Goal: Information Seeking & Learning: Learn about a topic

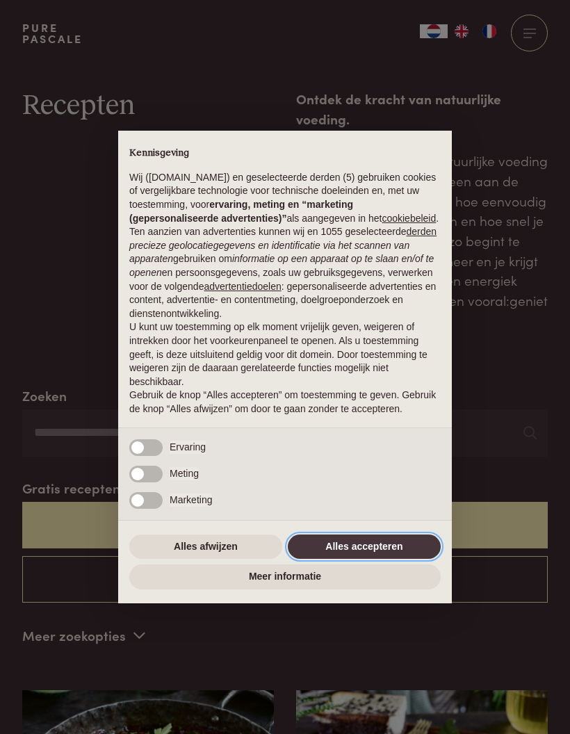
click at [346, 556] on button "Alles accepteren" at bounding box center [364, 547] width 153 height 25
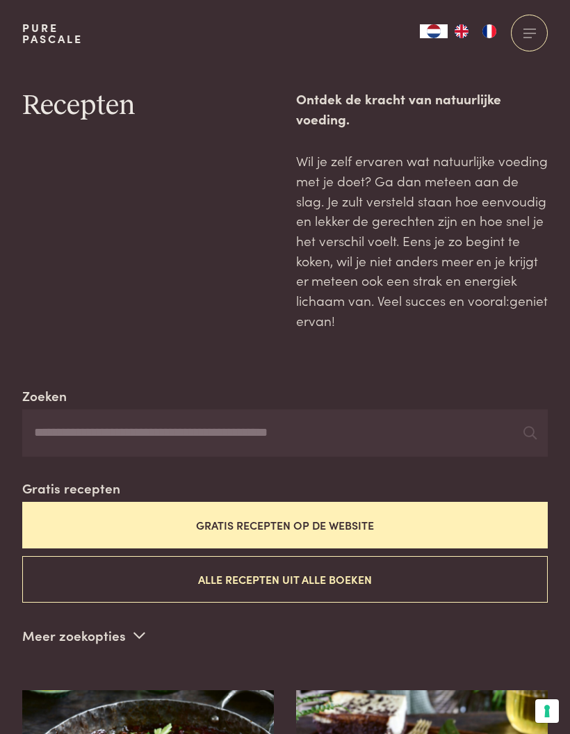
click at [248, 516] on button "Gratis recepten op de website" at bounding box center [285, 525] width 526 height 47
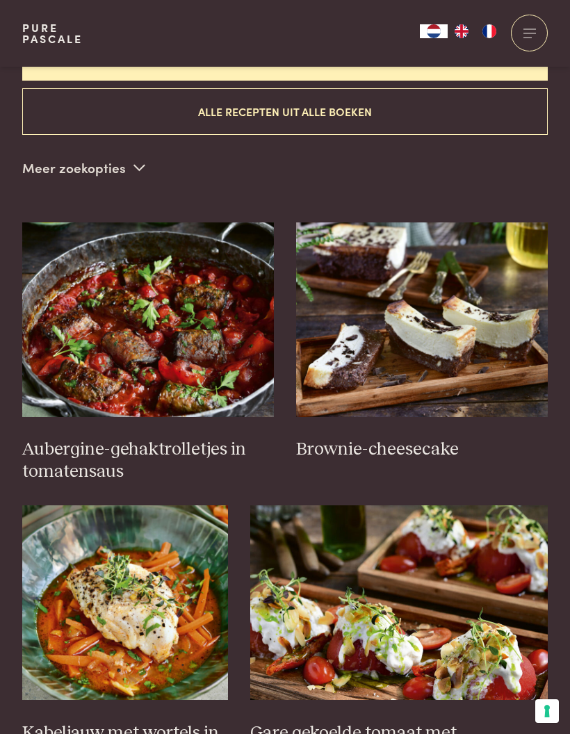
scroll to position [467, 0]
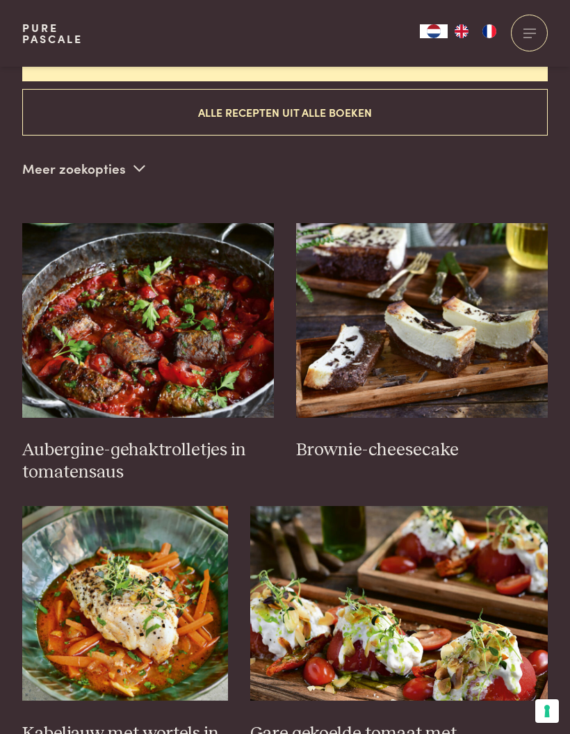
click at [102, 339] on img at bounding box center [148, 320] width 252 height 195
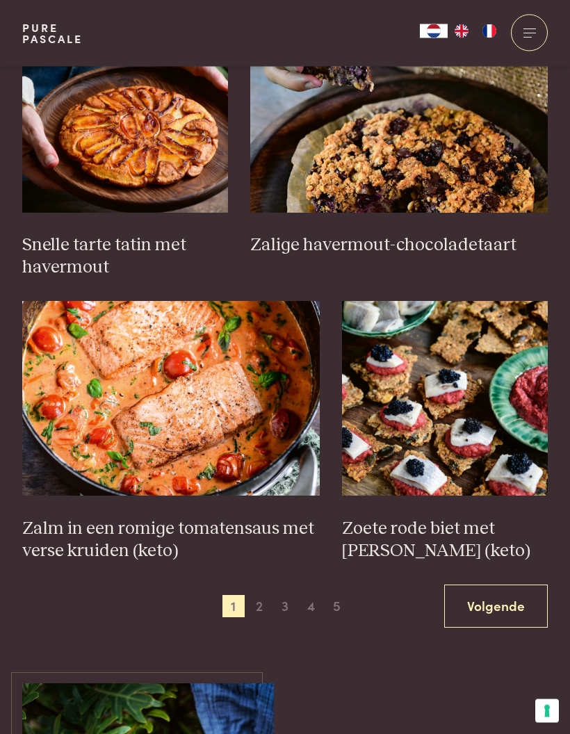
scroll to position [1806, 0]
click at [478, 586] on link "Volgende" at bounding box center [496, 607] width 104 height 44
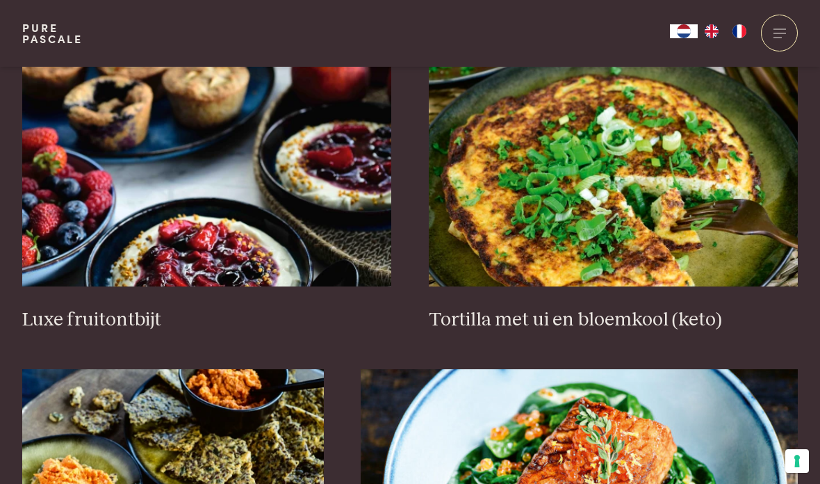
scroll to position [1740, 0]
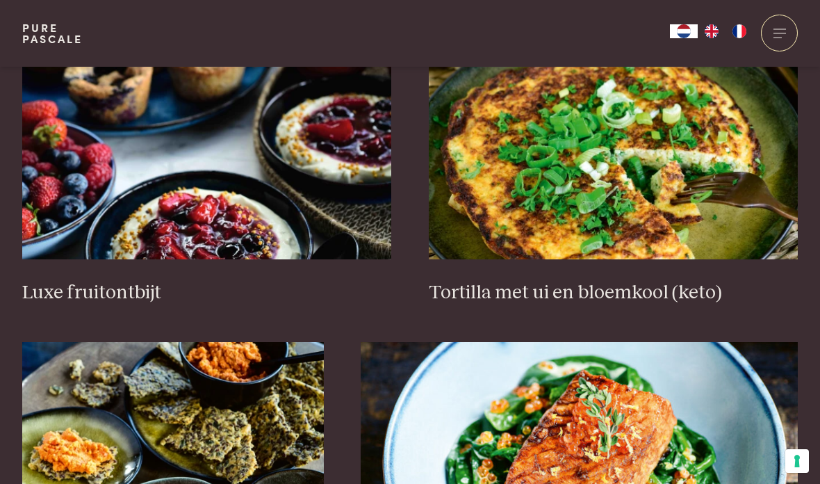
click at [255, 125] on img at bounding box center [207, 120] width 370 height 278
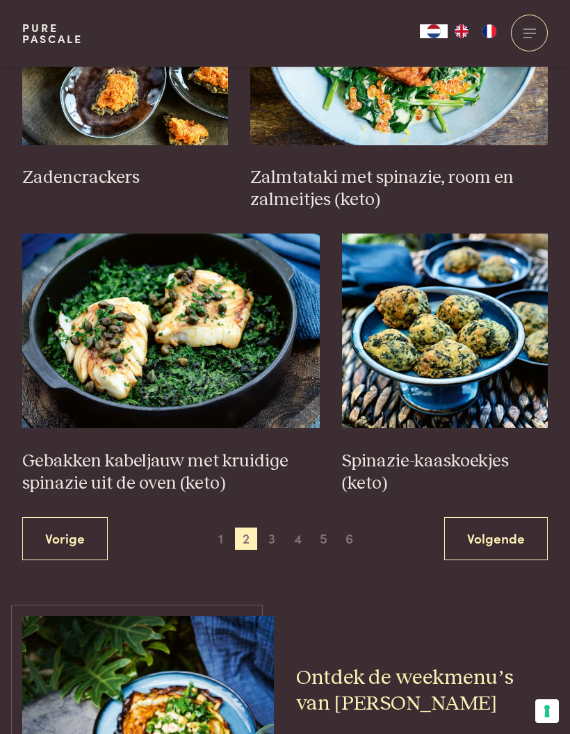
scroll to position [1872, 0]
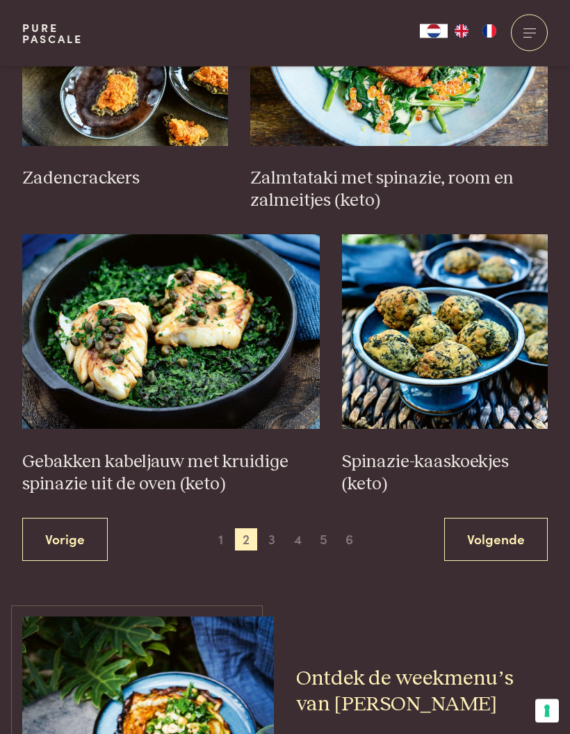
click at [273, 529] on span "3" at bounding box center [272, 540] width 22 height 22
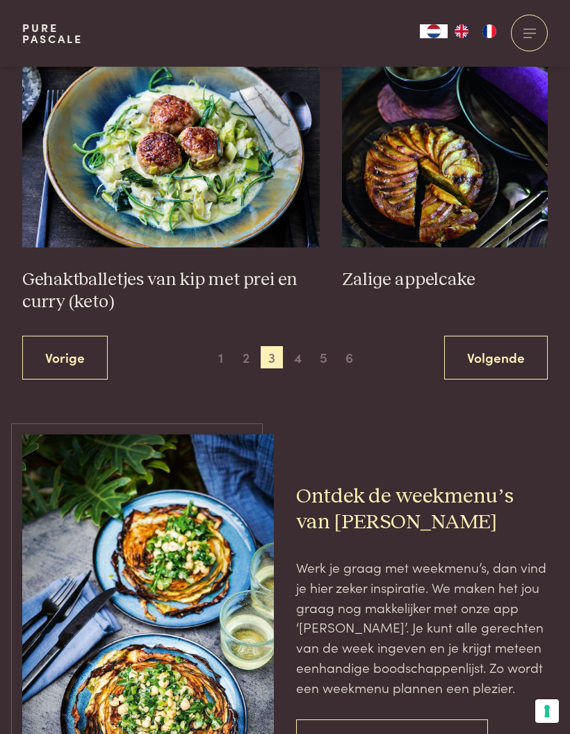
scroll to position [2119, 0]
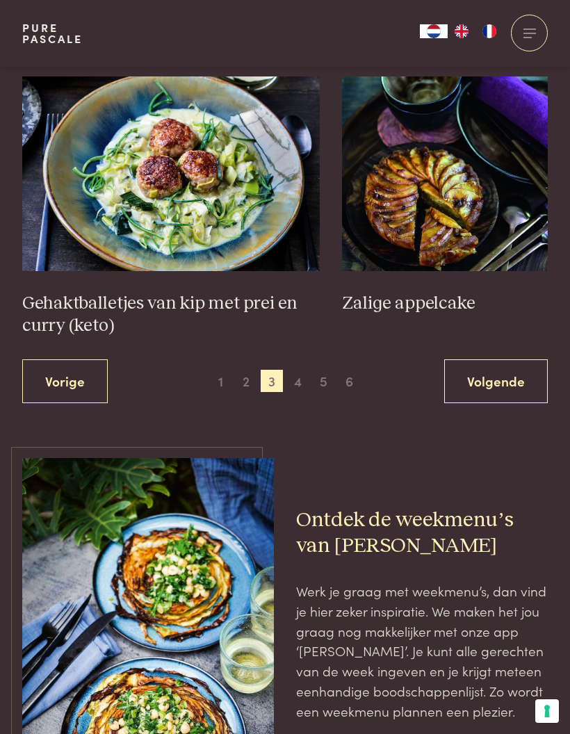
click at [305, 370] on span "4" at bounding box center [298, 381] width 22 height 22
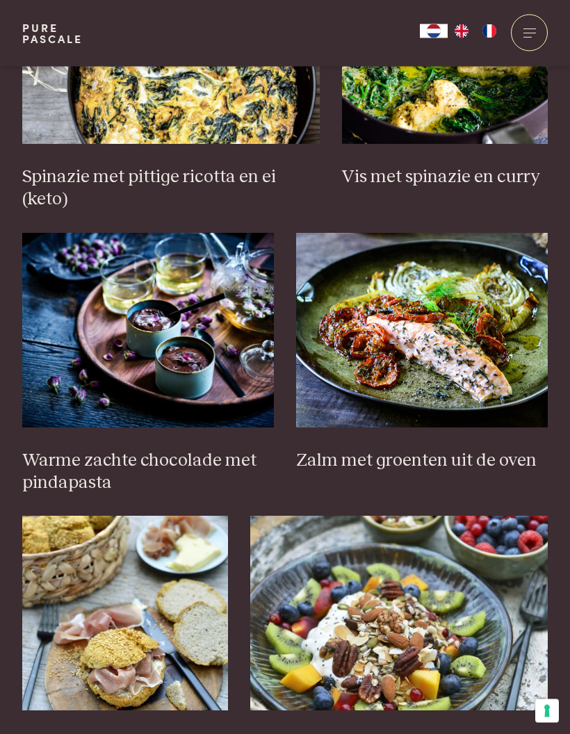
scroll to position [1332, 0]
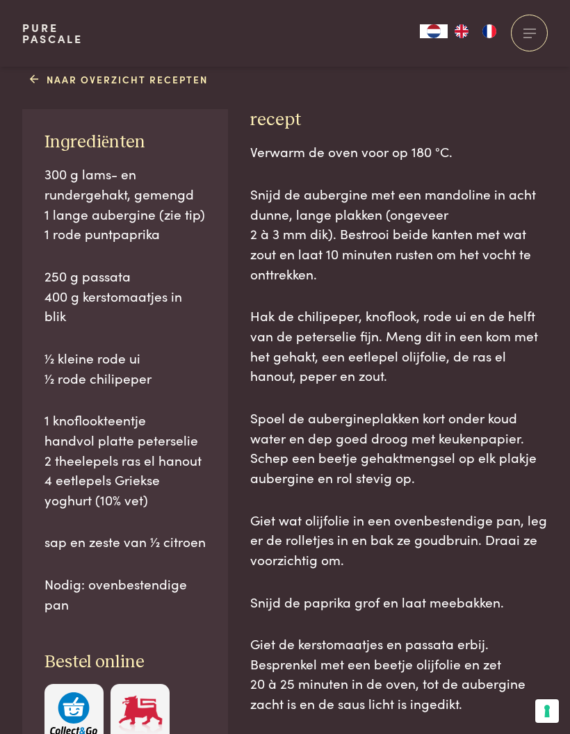
scroll to position [734, 0]
